Goal: Transaction & Acquisition: Purchase product/service

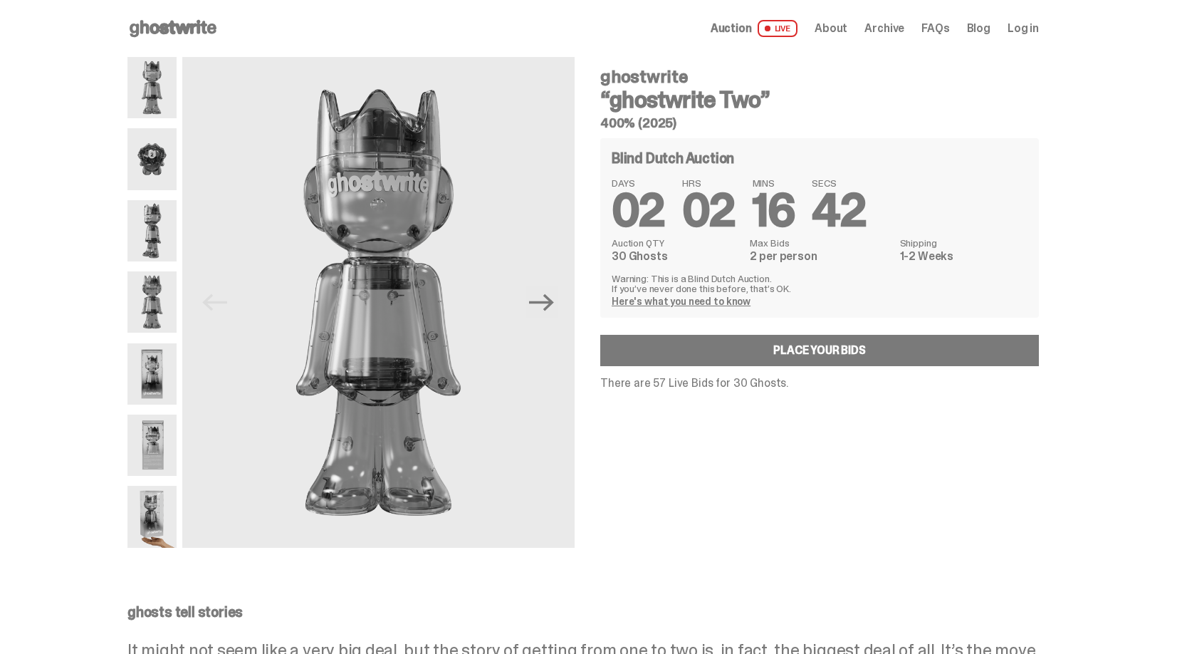
click at [160, 176] on img at bounding box center [151, 158] width 49 height 61
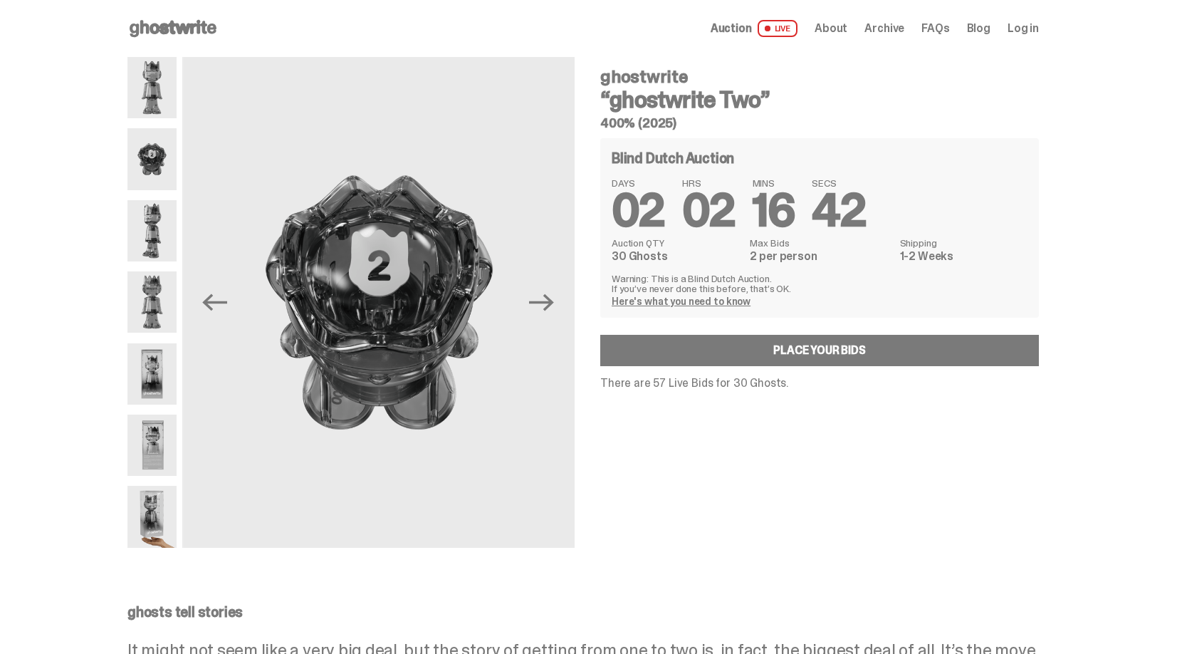
click at [166, 224] on img at bounding box center [151, 230] width 49 height 61
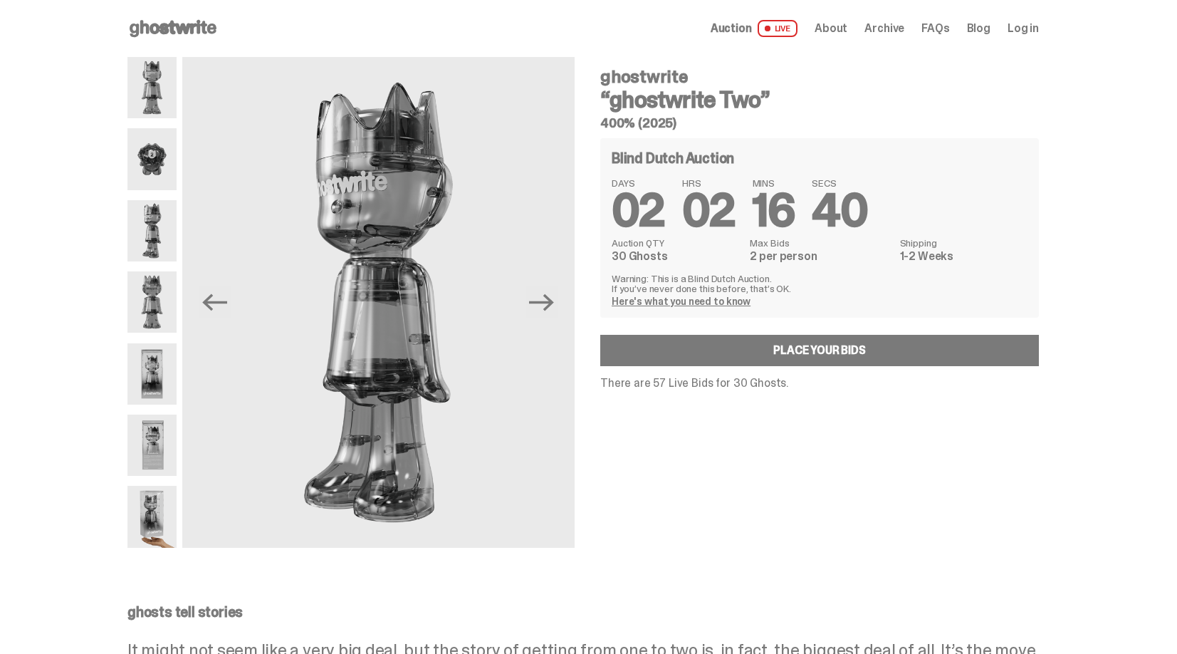
click at [157, 298] on img at bounding box center [151, 301] width 49 height 61
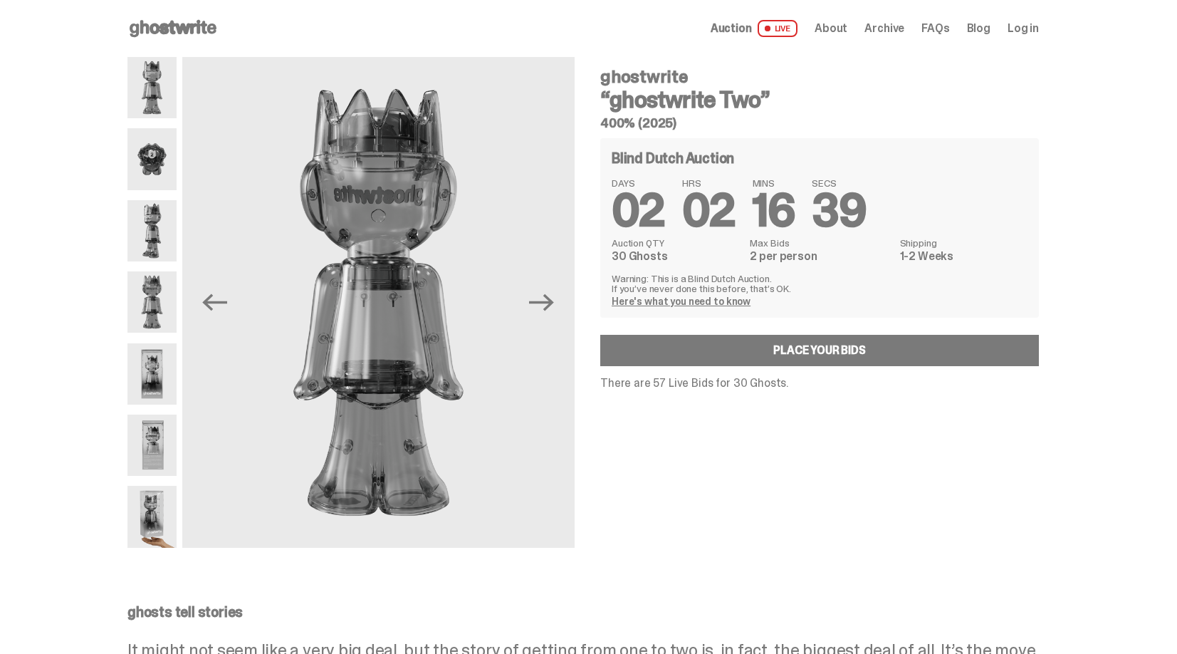
click at [154, 371] on img at bounding box center [151, 373] width 49 height 61
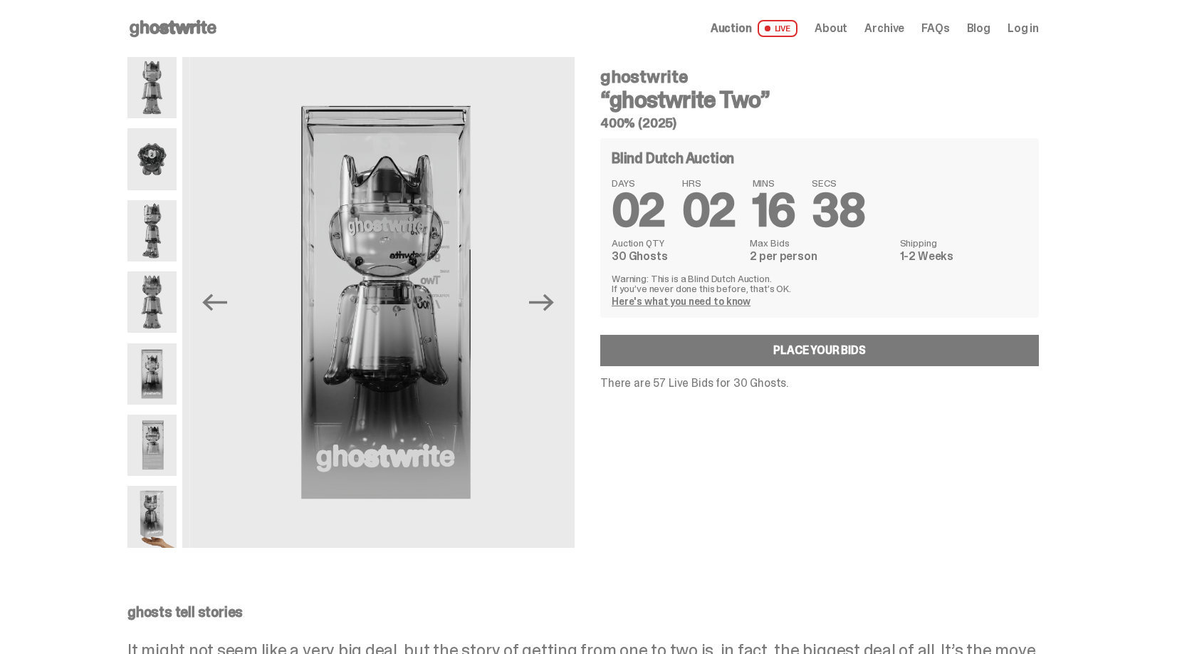
click at [154, 440] on img at bounding box center [151, 445] width 49 height 61
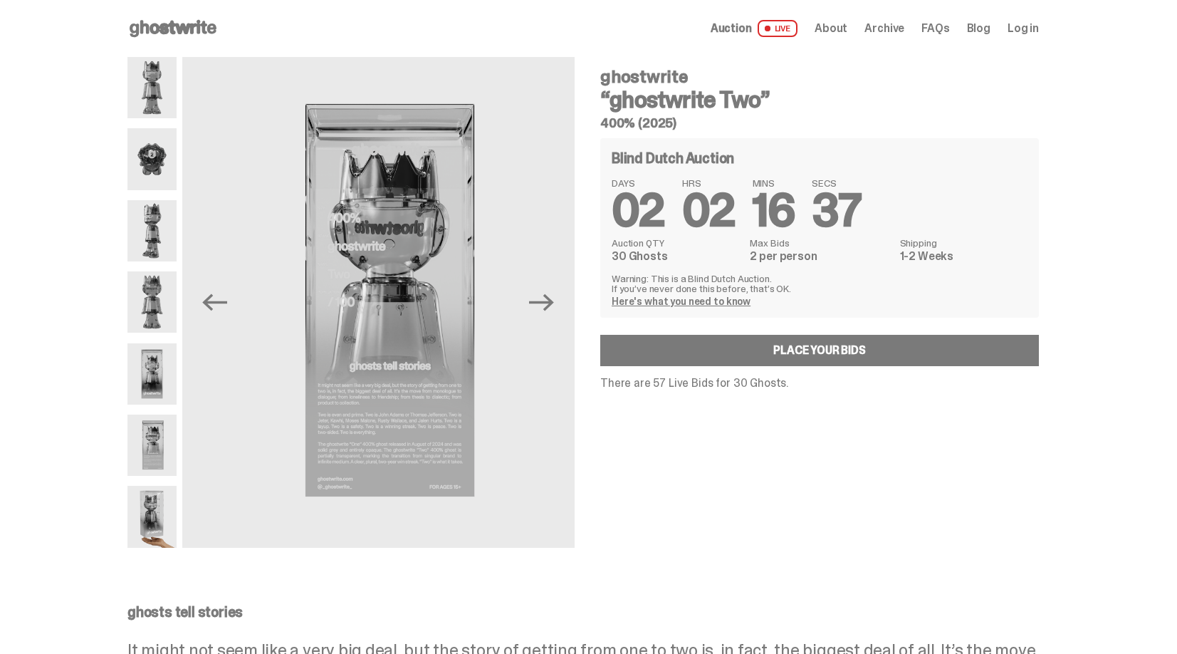
click at [157, 509] on img at bounding box center [151, 516] width 49 height 61
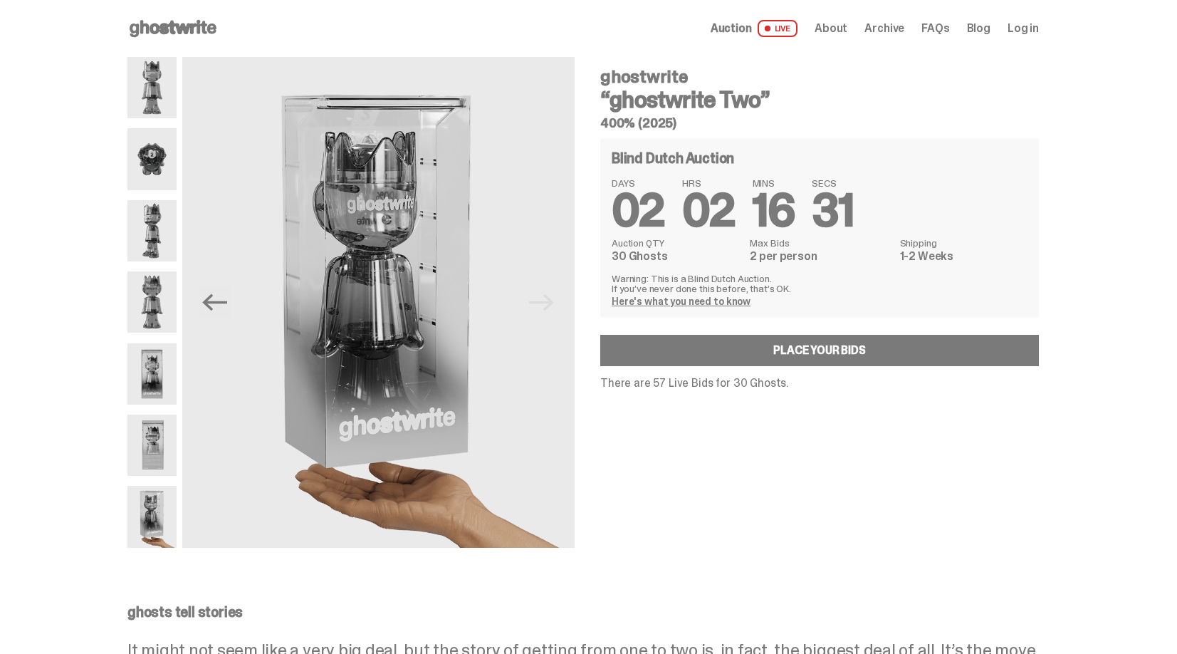
click at [160, 447] on img at bounding box center [151, 445] width 49 height 61
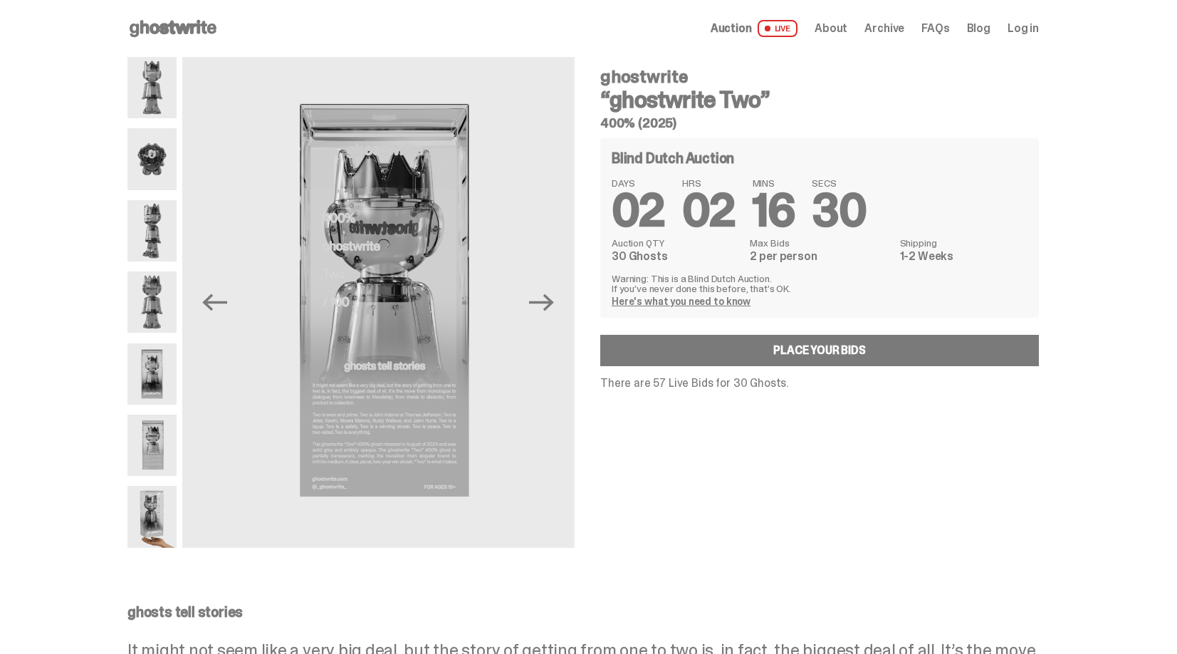
click at [155, 372] on img at bounding box center [151, 373] width 49 height 61
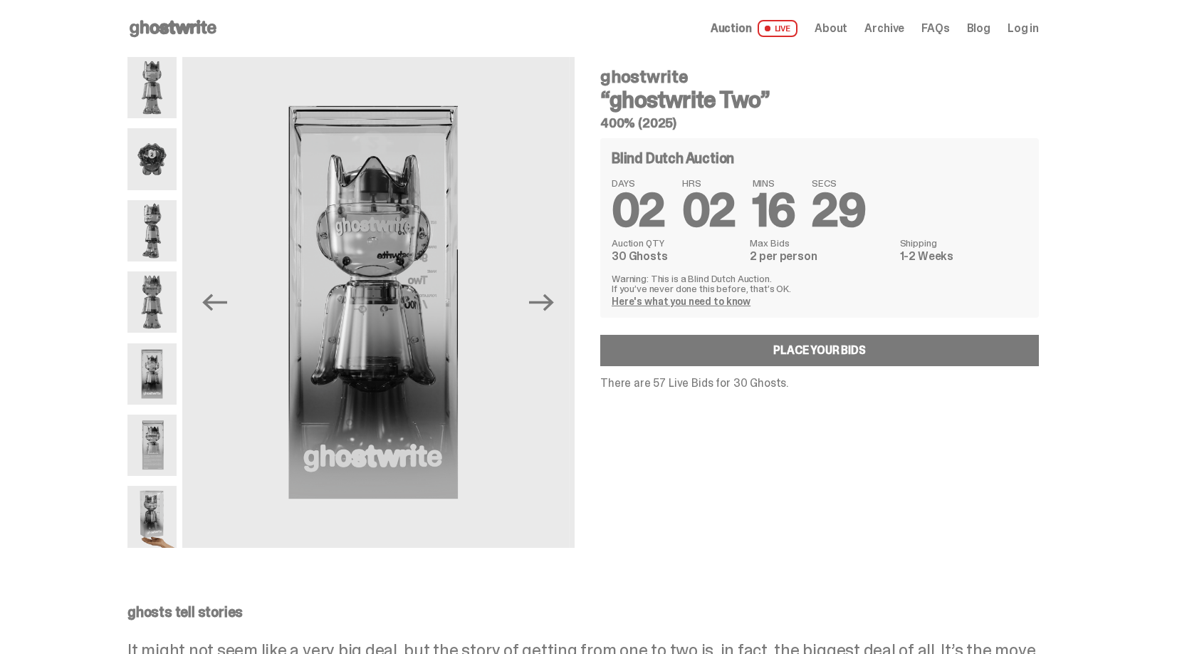
click at [155, 315] on img at bounding box center [151, 301] width 49 height 61
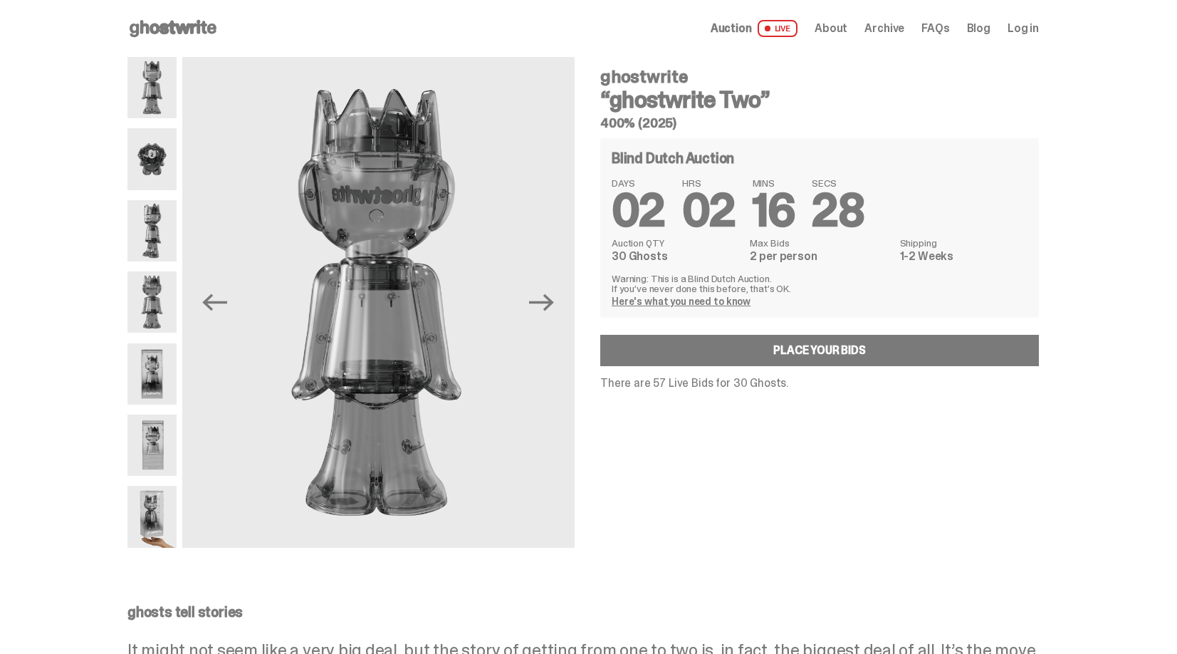
click at [155, 231] on img at bounding box center [151, 230] width 49 height 61
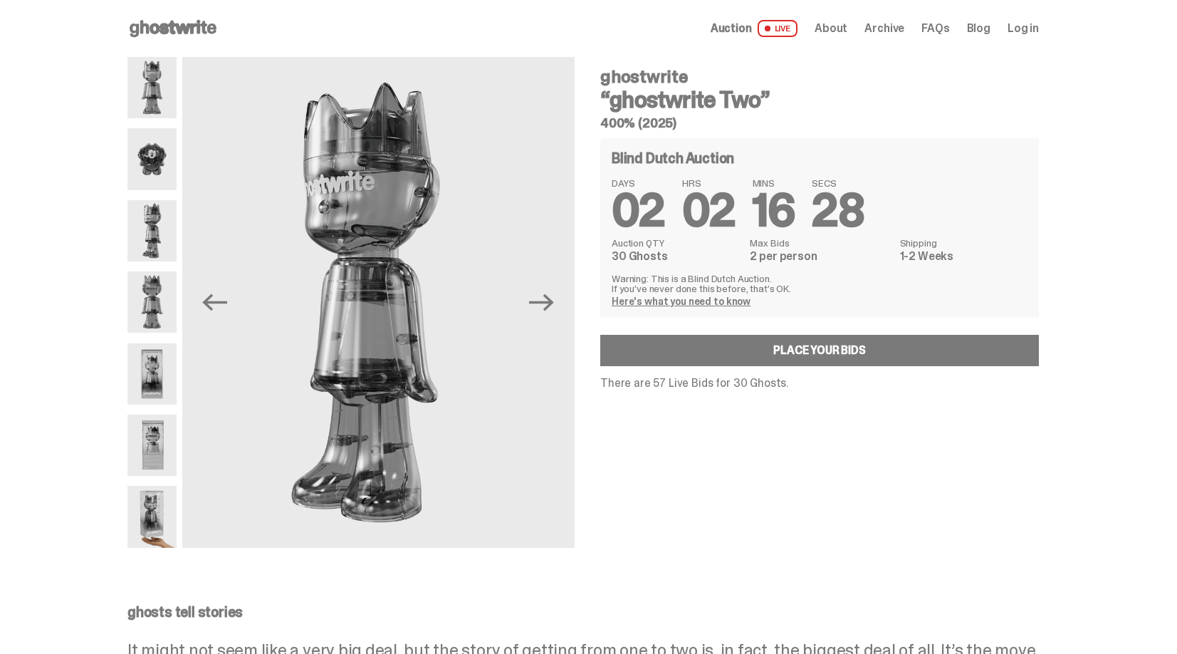
click at [154, 155] on img at bounding box center [151, 158] width 49 height 61
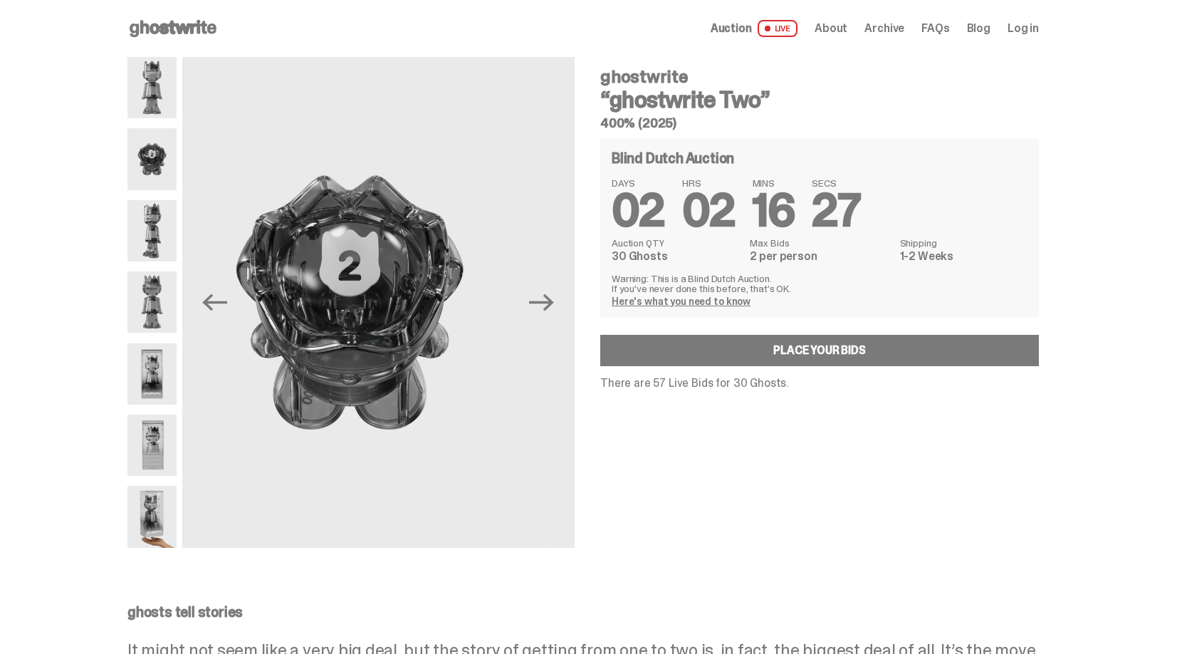
click at [155, 85] on img at bounding box center [151, 87] width 49 height 61
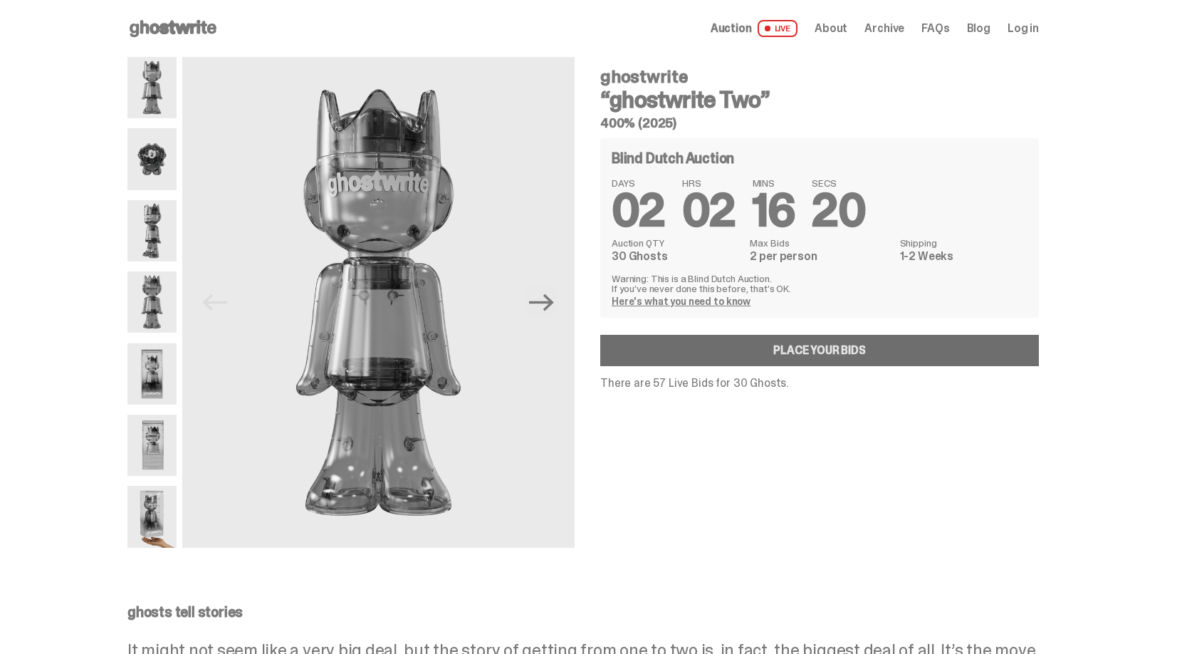
click at [815, 349] on link "Place your Bids" at bounding box center [819, 350] width 439 height 31
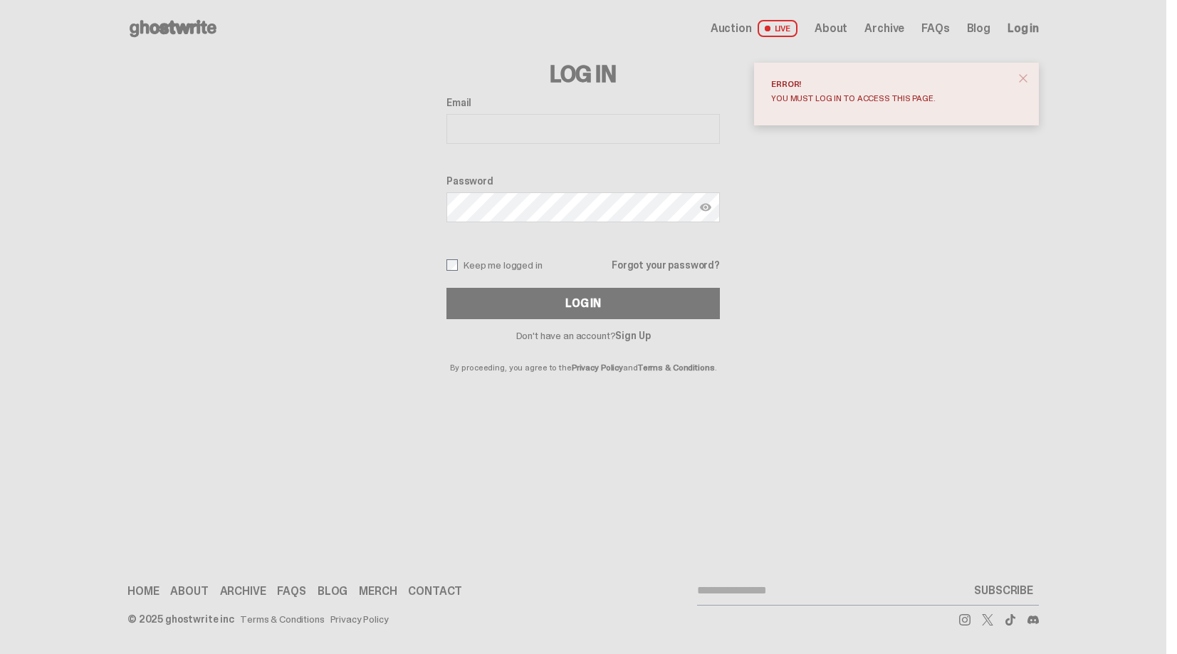
click at [606, 130] on input "Email" at bounding box center [583, 129] width 273 height 30
type input "**********"
click at [499, 261] on label "Keep me logged in" at bounding box center [495, 264] width 96 height 11
click at [508, 302] on button "Log In" at bounding box center [583, 303] width 273 height 31
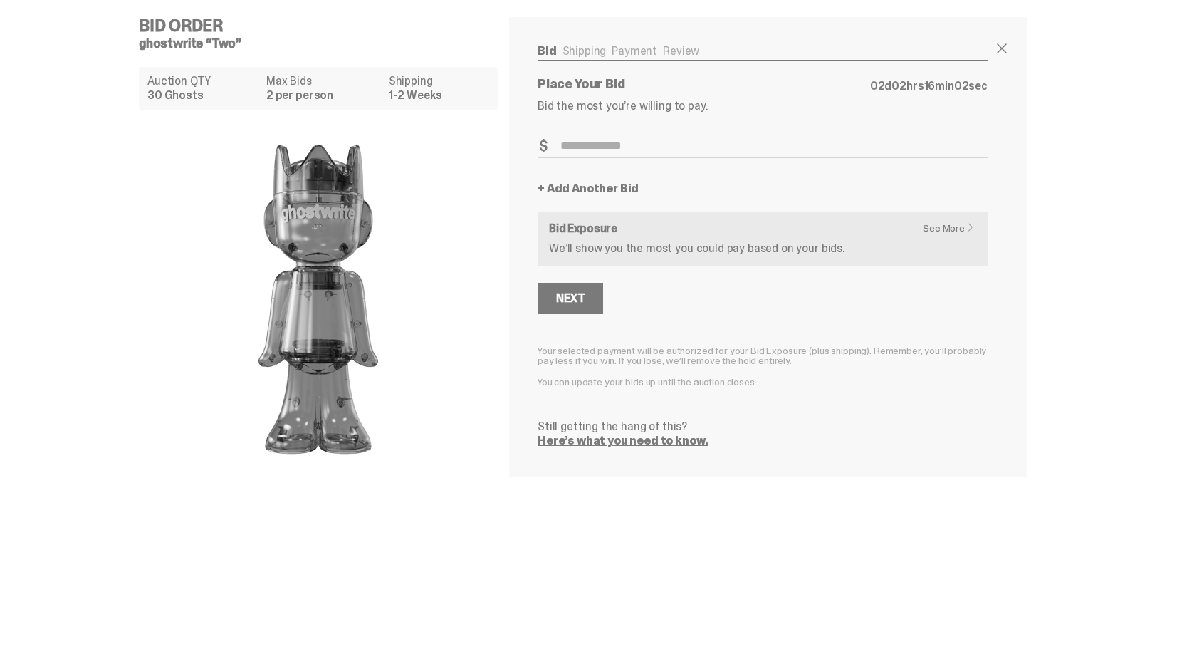
click at [1096, 199] on div "Bid Order ghostwrite “Two” Auction QTY 30 Ghosts Max Bids 2 per person Shipping…" at bounding box center [583, 247] width 1167 height 494
click at [667, 49] on ul "Bid Shipping Payment Review" at bounding box center [763, 53] width 450 height 14
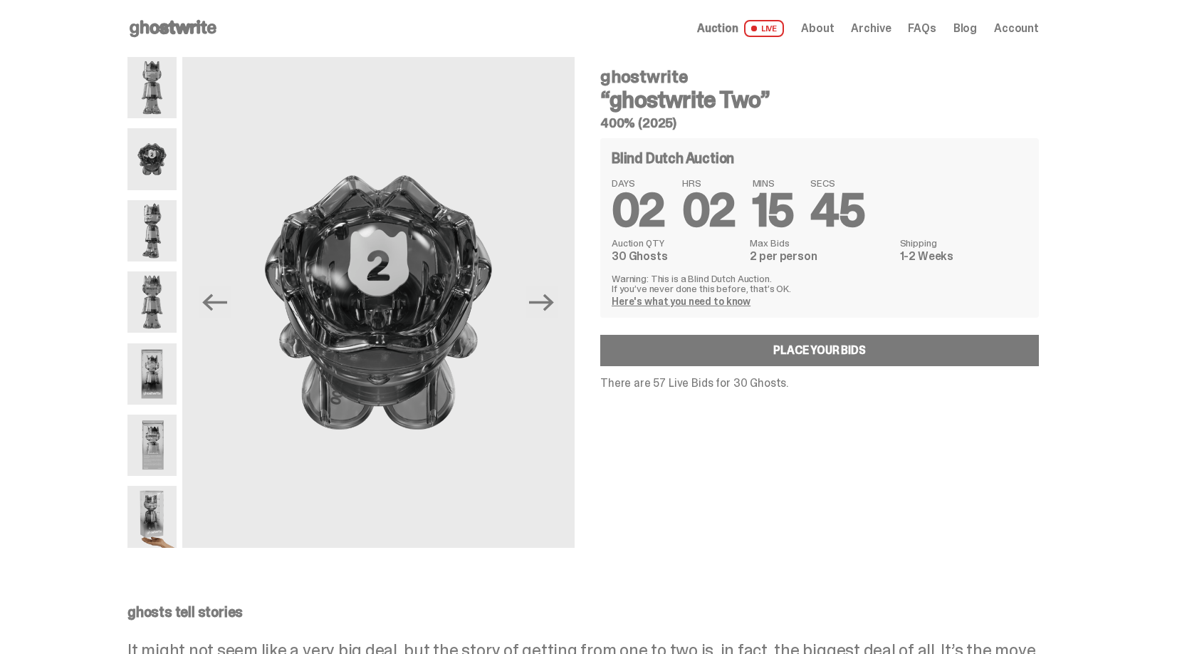
click at [204, 31] on use at bounding box center [173, 28] width 87 height 17
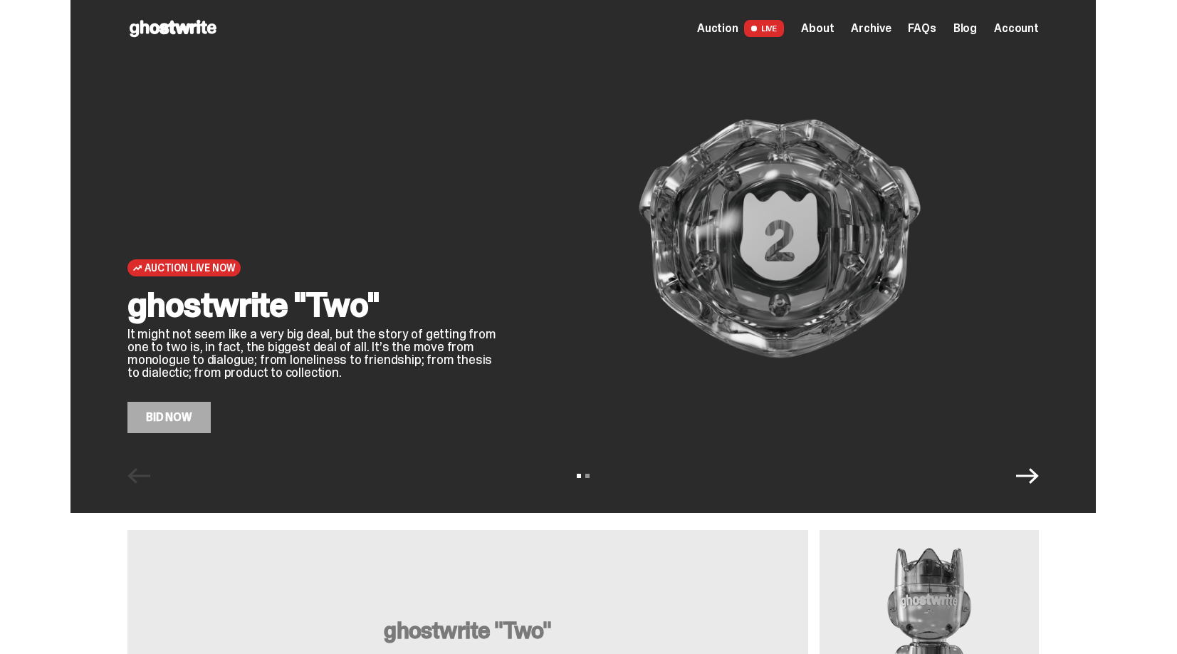
click at [876, 28] on span "Archive" at bounding box center [871, 28] width 40 height 11
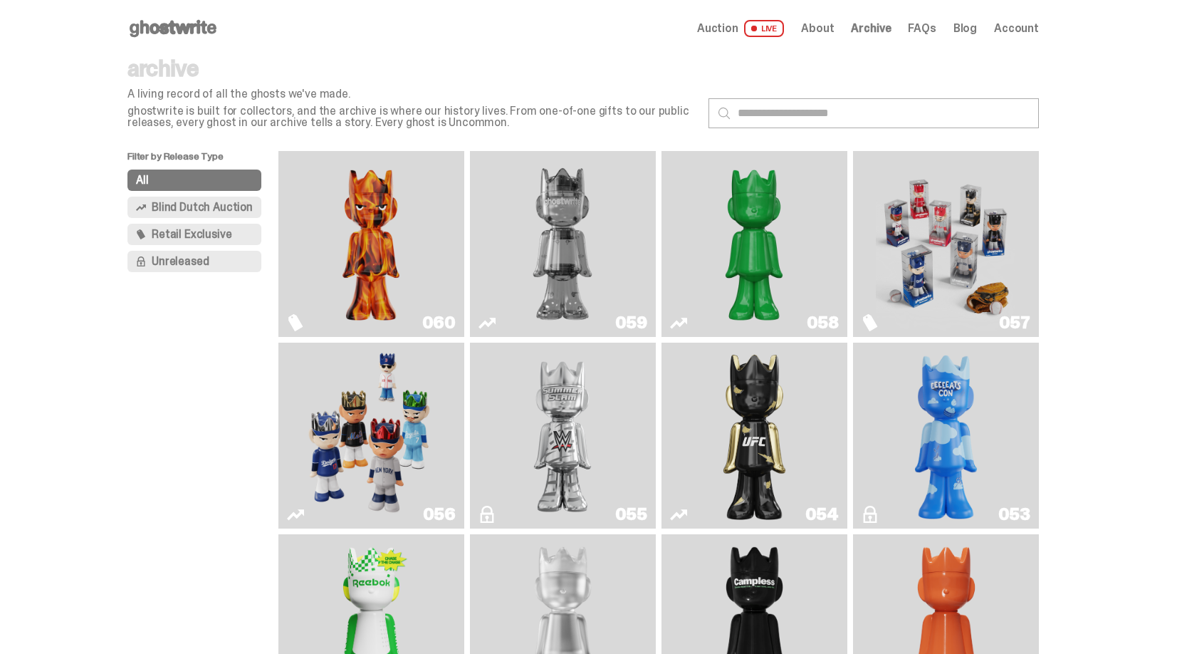
click at [391, 212] on img "Always On Fire" at bounding box center [371, 244] width 140 height 174
click at [578, 246] on img "Two" at bounding box center [563, 244] width 140 height 174
click at [754, 240] on img "Schrödinger's ghost: Sunday Green" at bounding box center [754, 244] width 140 height 174
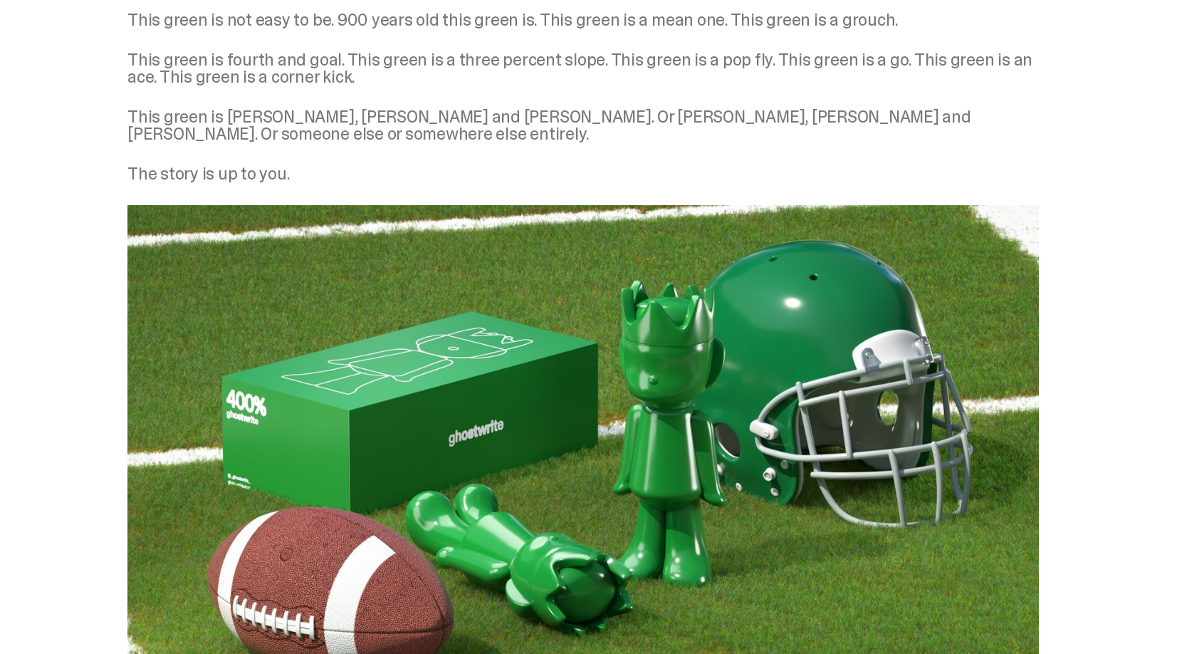
scroll to position [1793, 0]
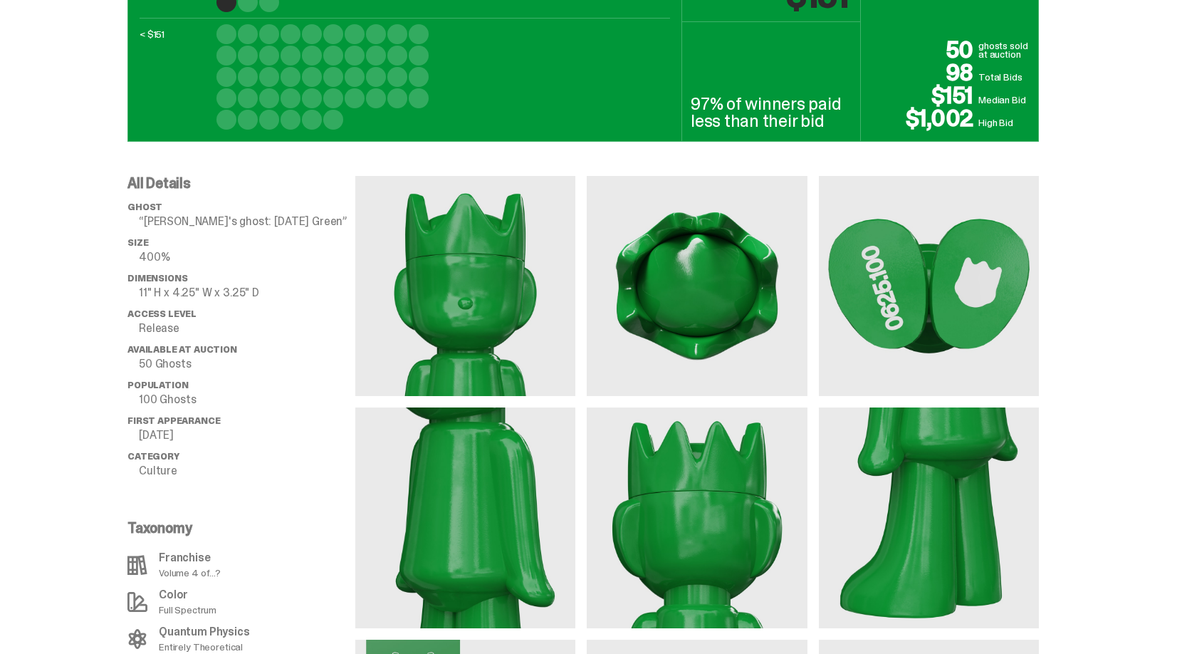
scroll to position [838, 0]
